Goal: Check status: Check status

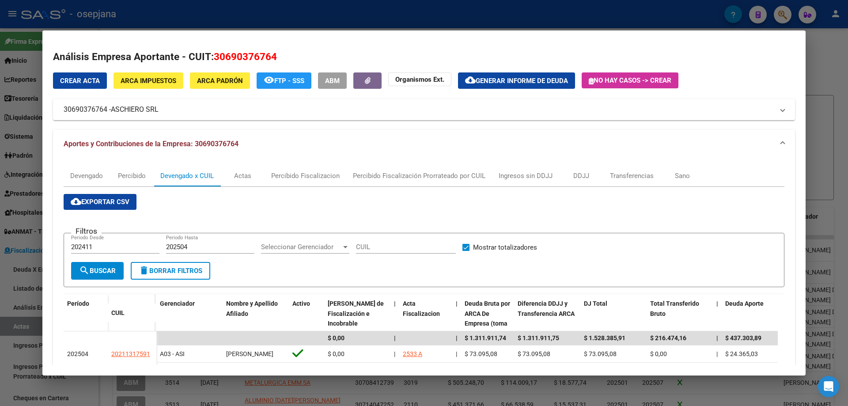
click at [184, 12] on div at bounding box center [424, 203] width 848 height 406
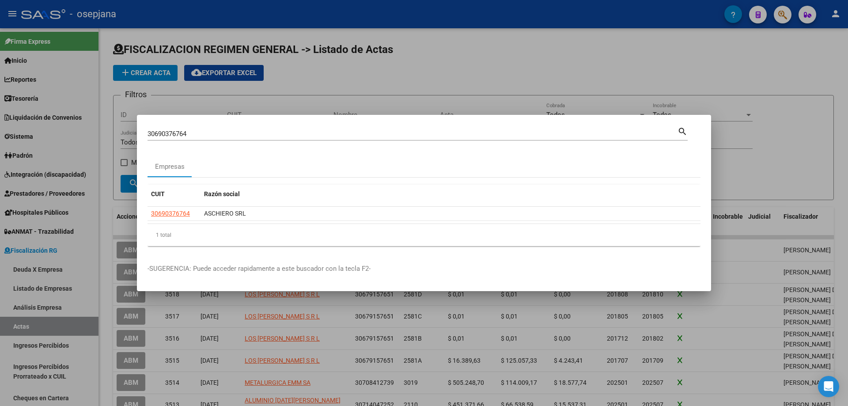
click at [317, 89] on div at bounding box center [424, 203] width 848 height 406
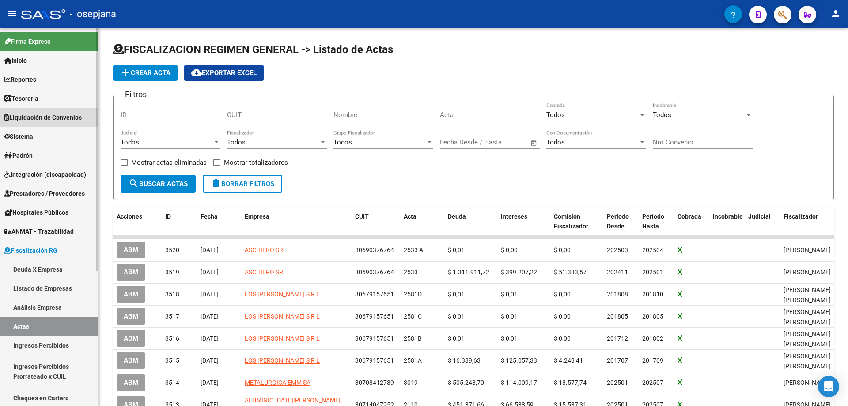
click at [53, 118] on span "Liquidación de Convenios" at bounding box center [42, 118] width 77 height 10
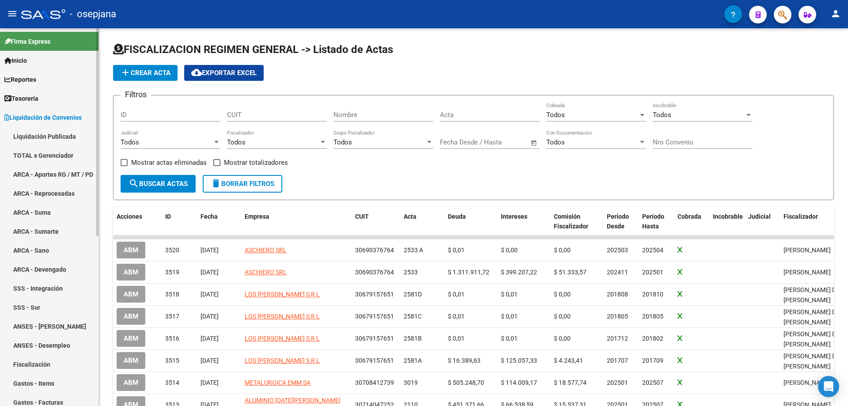
click at [41, 154] on link "TOTAL x Gerenciador" at bounding box center [49, 155] width 99 height 19
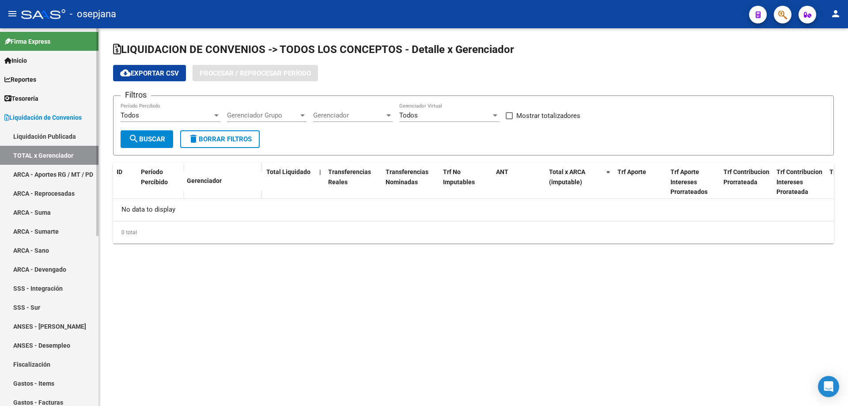
checkbox input "true"
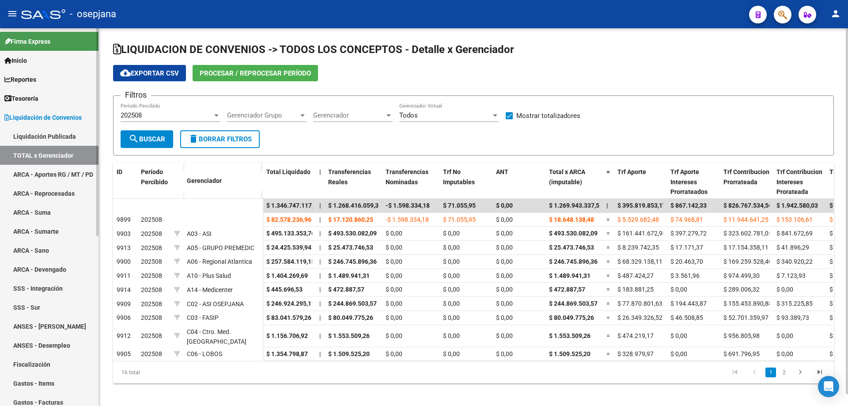
scroll to position [88, 0]
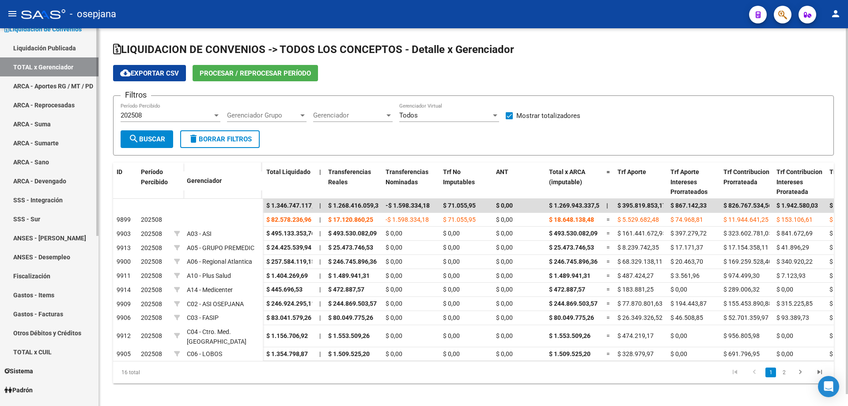
click at [48, 310] on link "Gastos - Facturas" at bounding box center [49, 313] width 99 height 19
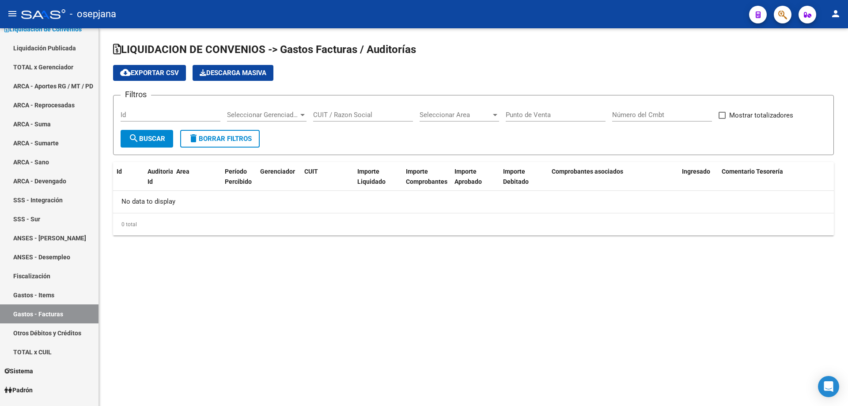
checkbox input "true"
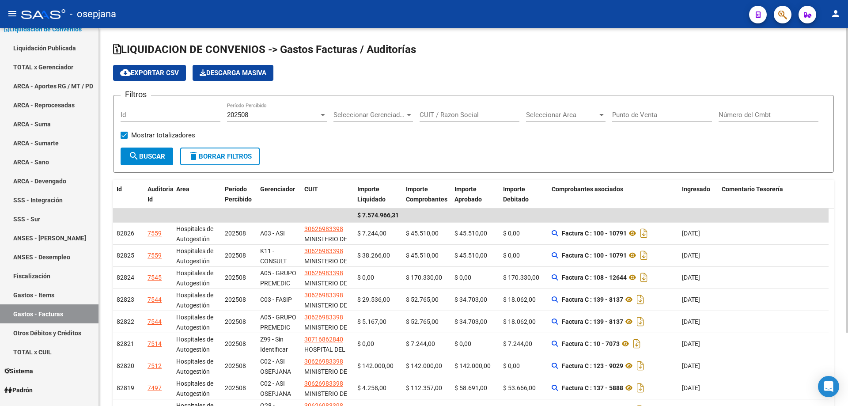
click at [374, 115] on span "Seleccionar Gerenciador" at bounding box center [370, 115] width 72 height 8
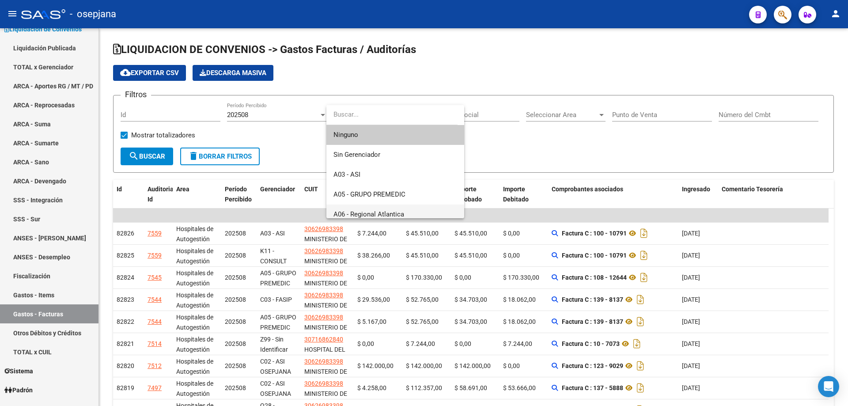
scroll to position [44, 0]
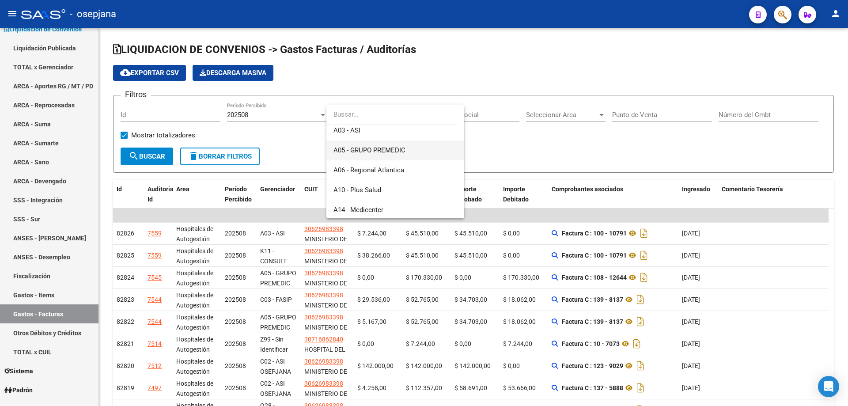
click at [387, 152] on span "A05 - GRUPO PREMEDIC" at bounding box center [370, 150] width 72 height 8
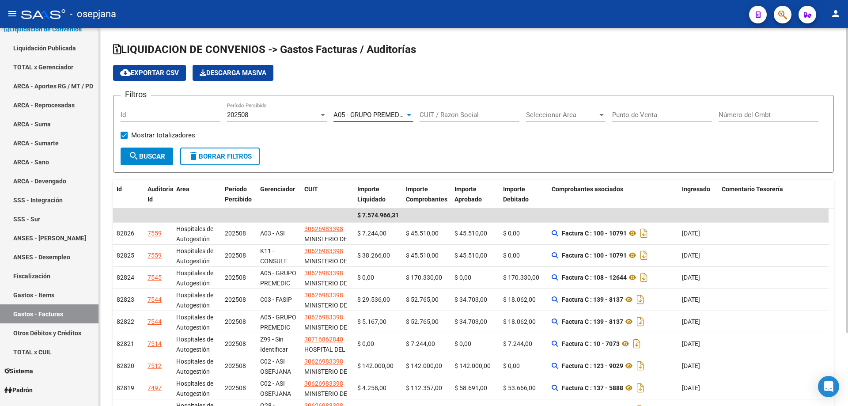
click at [137, 152] on mat-icon "search" at bounding box center [134, 156] width 11 height 11
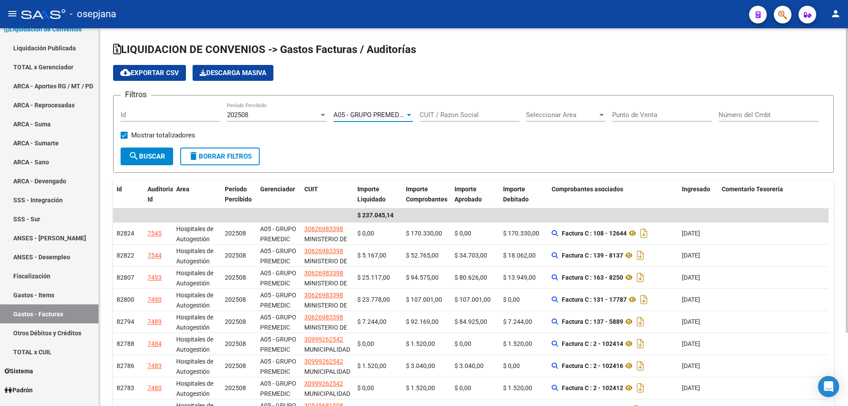
click at [387, 111] on span "A05 - GRUPO PREMEDIC" at bounding box center [370, 115] width 72 height 8
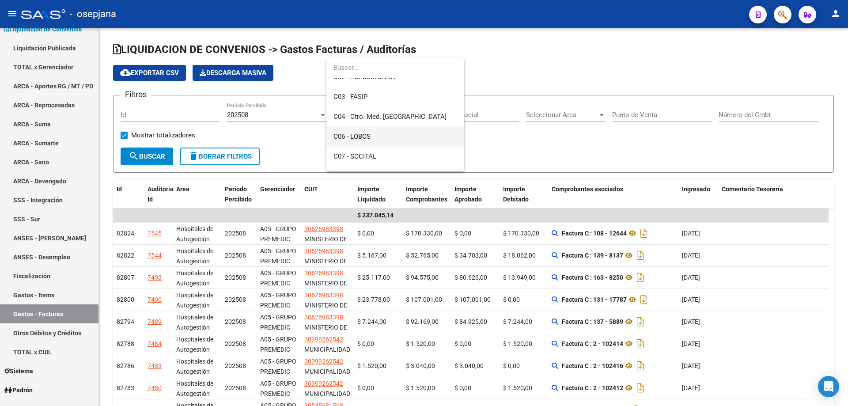
scroll to position [254, 0]
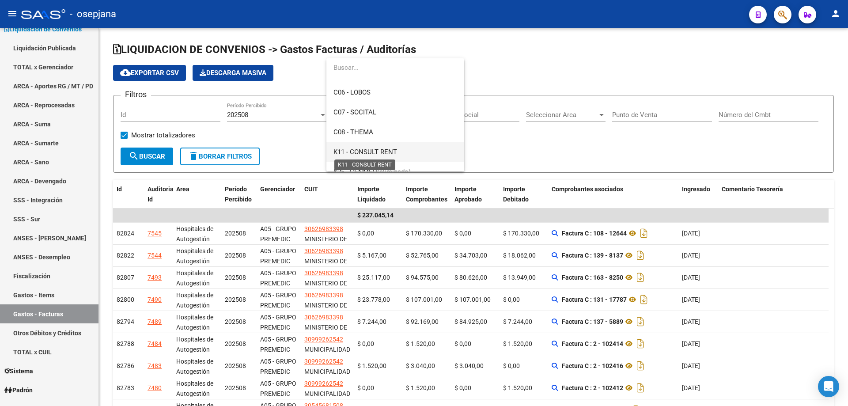
click at [376, 148] on span "K11 - CONSULT RENT" at bounding box center [366, 152] width 64 height 8
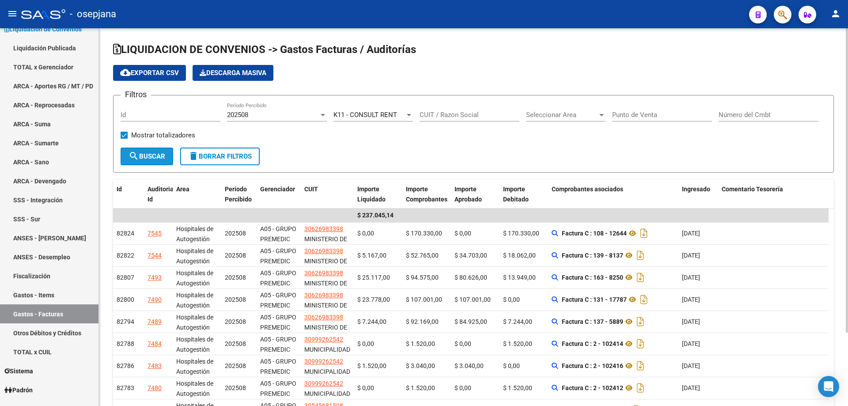
click at [159, 158] on span "search Buscar" at bounding box center [147, 156] width 37 height 8
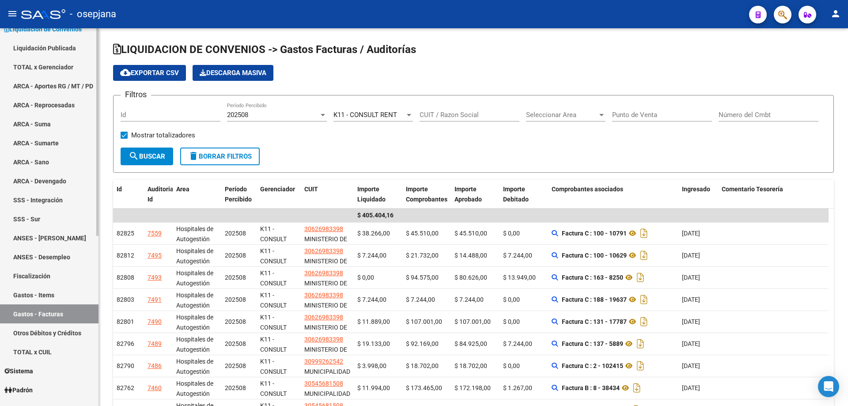
scroll to position [0, 0]
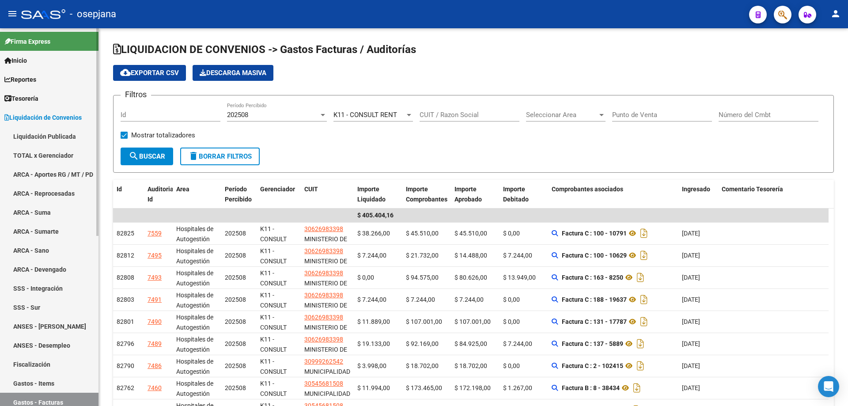
click at [54, 114] on span "Liquidación de Convenios" at bounding box center [42, 118] width 77 height 10
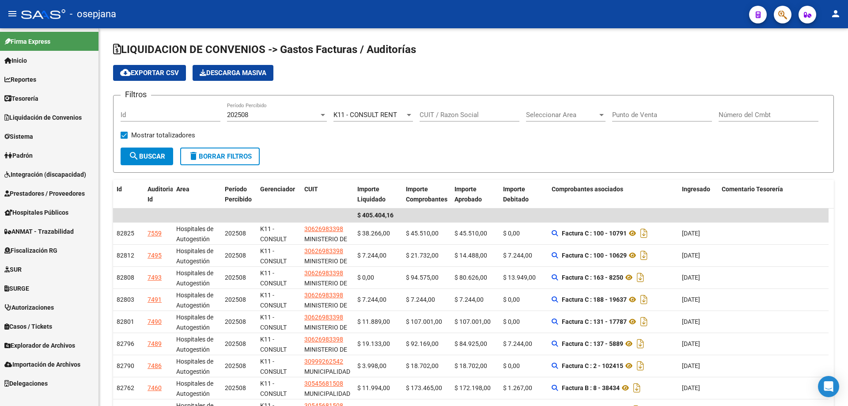
click at [34, 96] on span "Tesorería" at bounding box center [21, 99] width 34 height 10
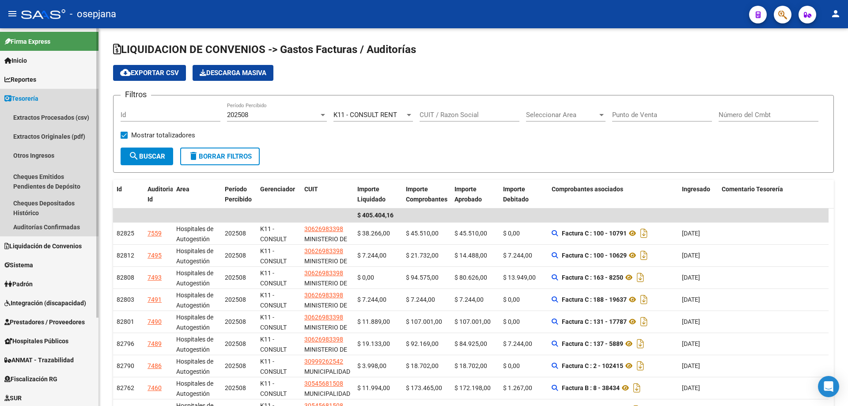
click at [32, 100] on span "Tesorería" at bounding box center [21, 99] width 34 height 10
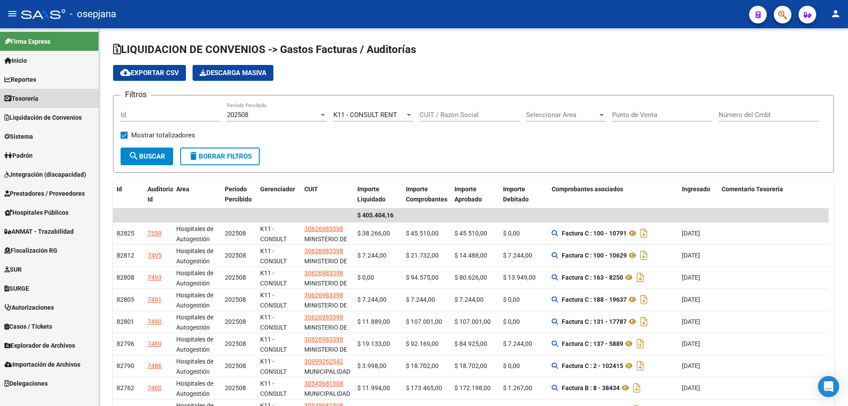
click at [38, 94] on span "Tesorería" at bounding box center [21, 99] width 34 height 10
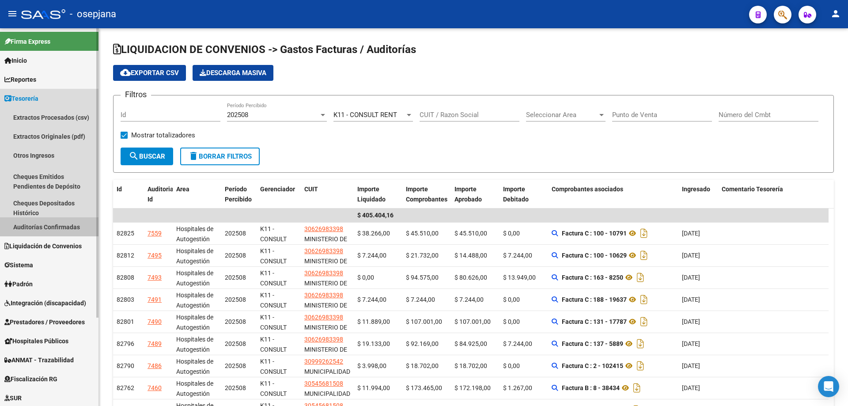
click at [58, 224] on link "Auditorías Confirmadas" at bounding box center [49, 226] width 99 height 19
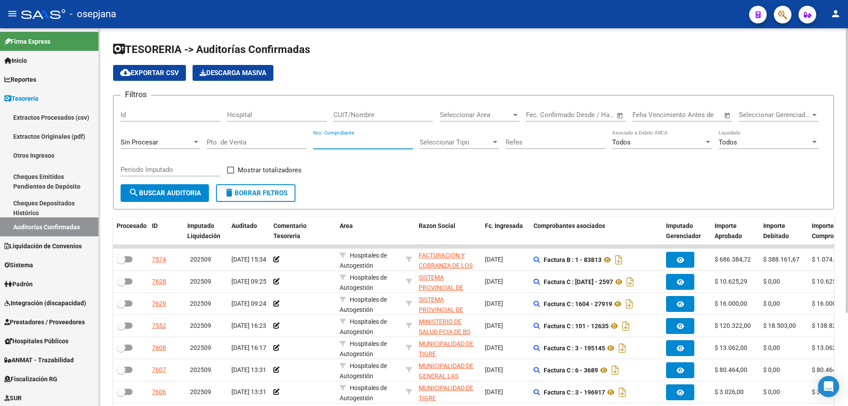
click at [349, 141] on input "Nro. Comprobante" at bounding box center [363, 142] width 100 height 8
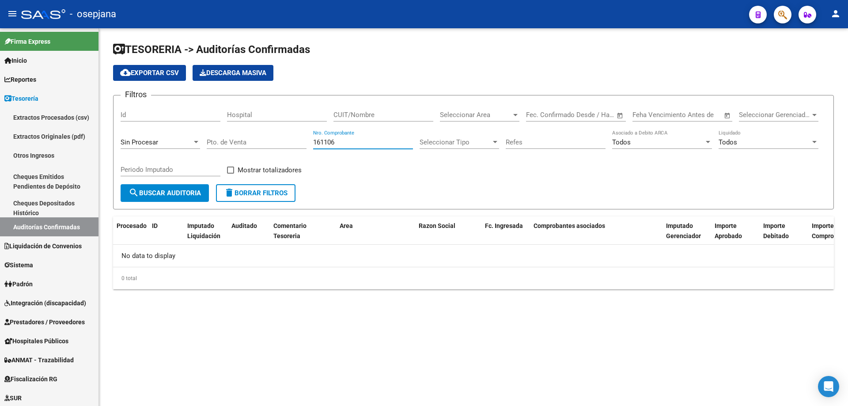
drag, startPoint x: 349, startPoint y: 141, endPoint x: 268, endPoint y: 138, distance: 80.9
click at [268, 138] on div "Filtros Id Hospital CUIT/Nombre Seleccionar Area Seleccionar Area Fecha inicio …" at bounding box center [474, 144] width 706 height 82
drag, startPoint x: 327, startPoint y: 143, endPoint x: 277, endPoint y: 143, distance: 50.4
click at [277, 143] on div "Filtros Id Hospital CUIT/Nombre Seleccionar Area Seleccionar Area Fecha inicio …" at bounding box center [474, 144] width 706 height 82
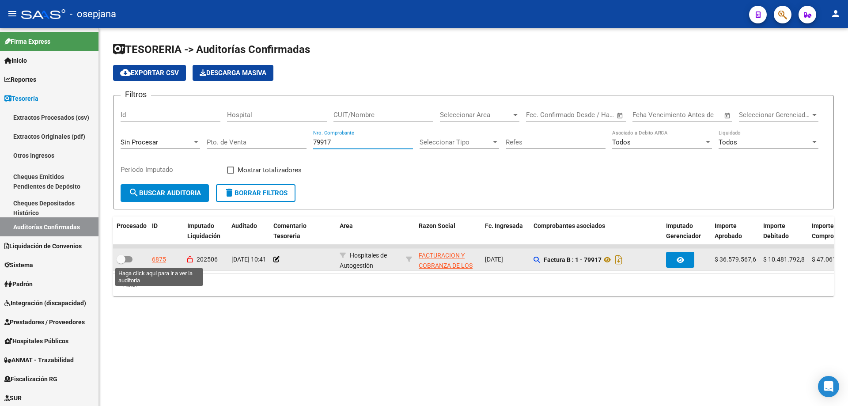
type input "79917"
click at [159, 260] on div "6875" at bounding box center [159, 259] width 14 height 10
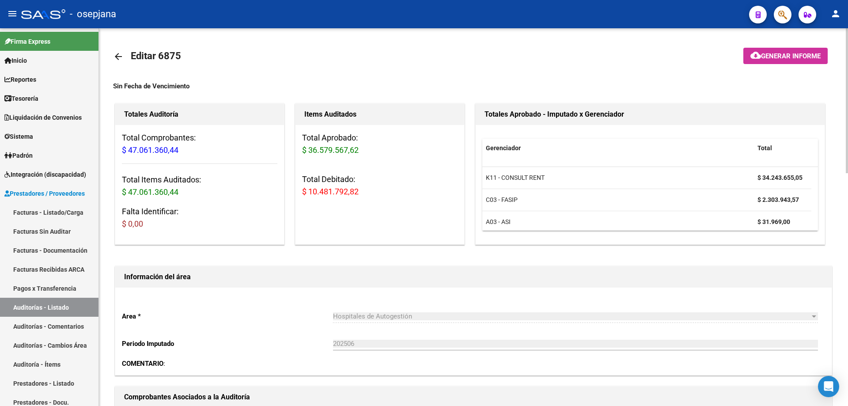
click at [115, 54] on mat-icon "arrow_back" at bounding box center [118, 56] width 11 height 11
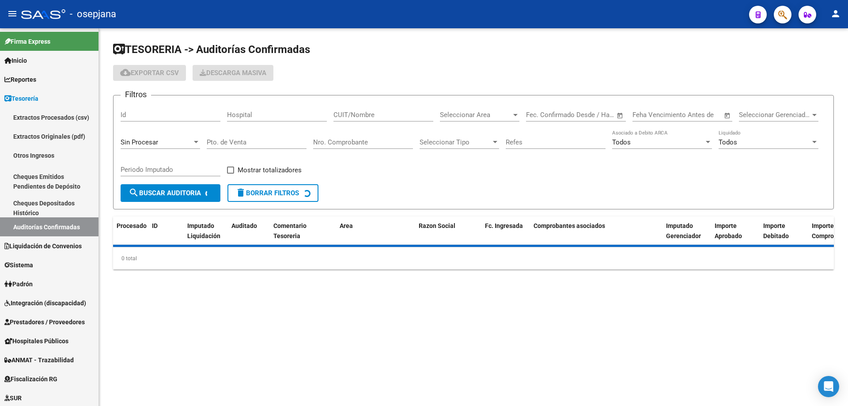
click at [332, 143] on input "Nro. Comprobante" at bounding box center [363, 142] width 100 height 8
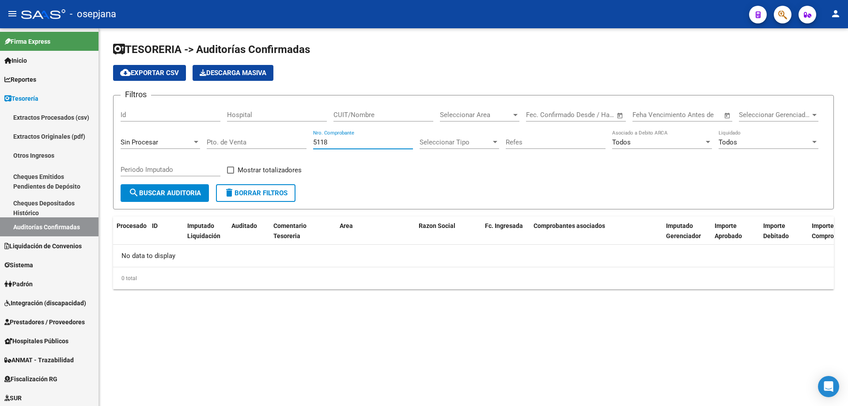
type input "5118"
